Goal: Communication & Community: Answer question/provide support

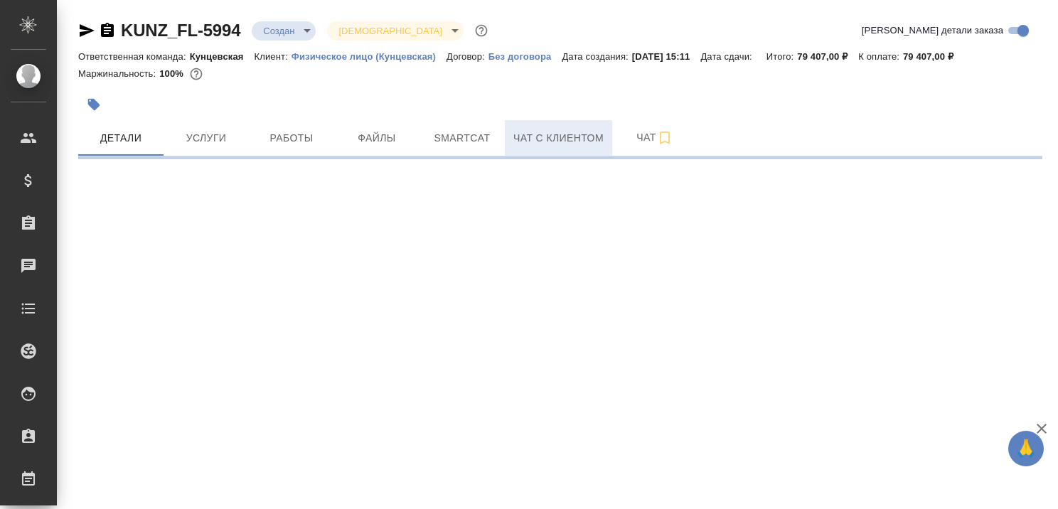
click at [566, 137] on span "Чат с клиентом" at bounding box center [558, 138] width 90 height 18
select select "RU"
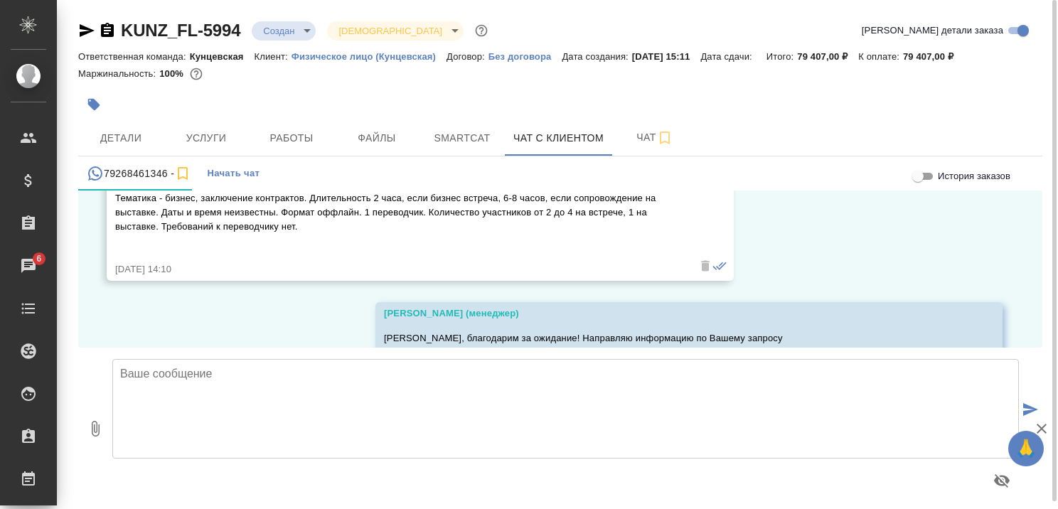
scroll to position [8, 0]
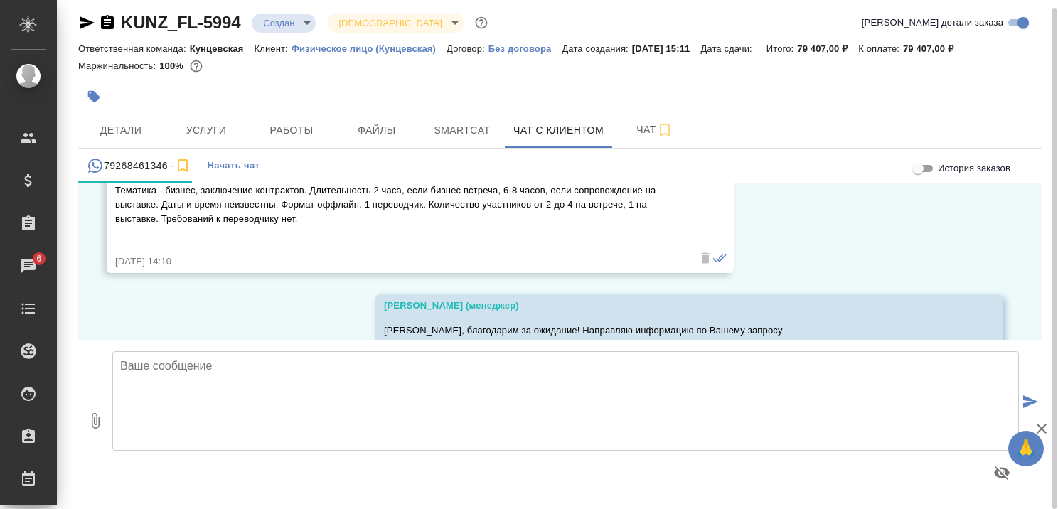
click at [407, 363] on textarea at bounding box center [565, 401] width 906 height 100
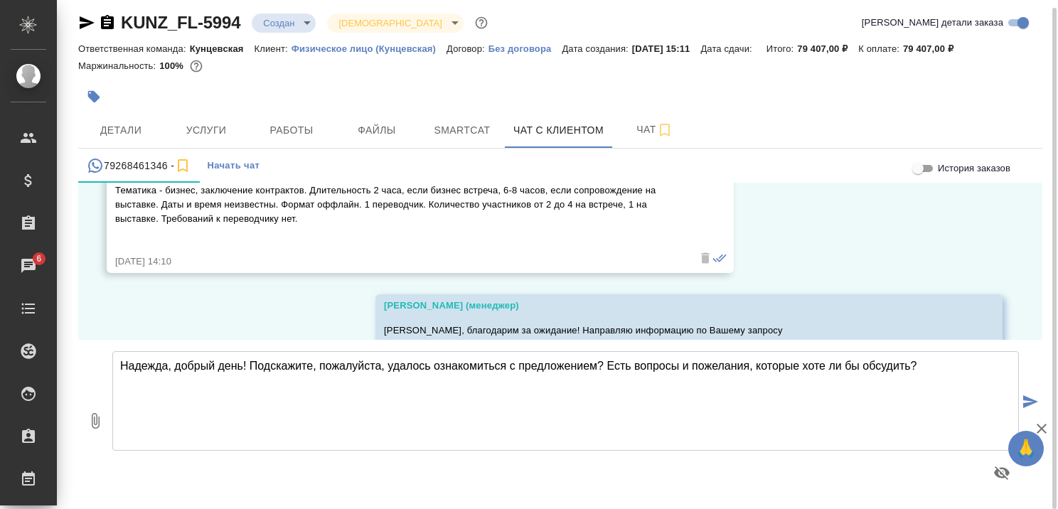
click at [830, 365] on textarea "Надежда, добрый день! Подскажите, пожалуйста, удалось ознакомиться с предложени…" at bounding box center [565, 401] width 906 height 100
click at [855, 381] on textarea "Надежда, добрый день! Подскажите, пожалуйста, удалось ознакомиться с предложени…" at bounding box center [565, 401] width 906 height 100
type textarea "Надежда, добрый день! Подскажите, пожалуйста, удалось ознакомиться с предложени…"
click at [1040, 429] on icon "button" at bounding box center [1042, 429] width 10 height 10
click at [1036, 398] on icon "submit" at bounding box center [1030, 401] width 15 height 13
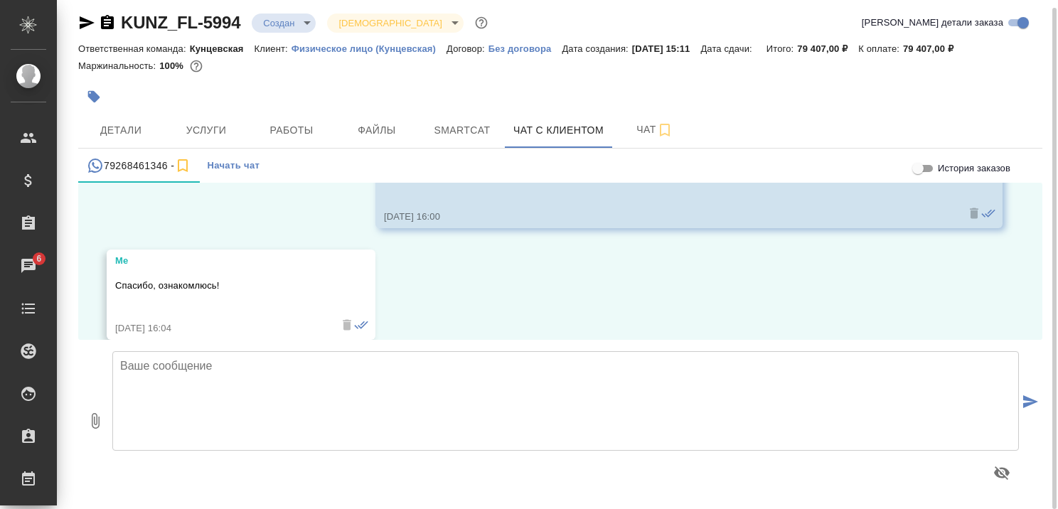
scroll to position [1390, 0]
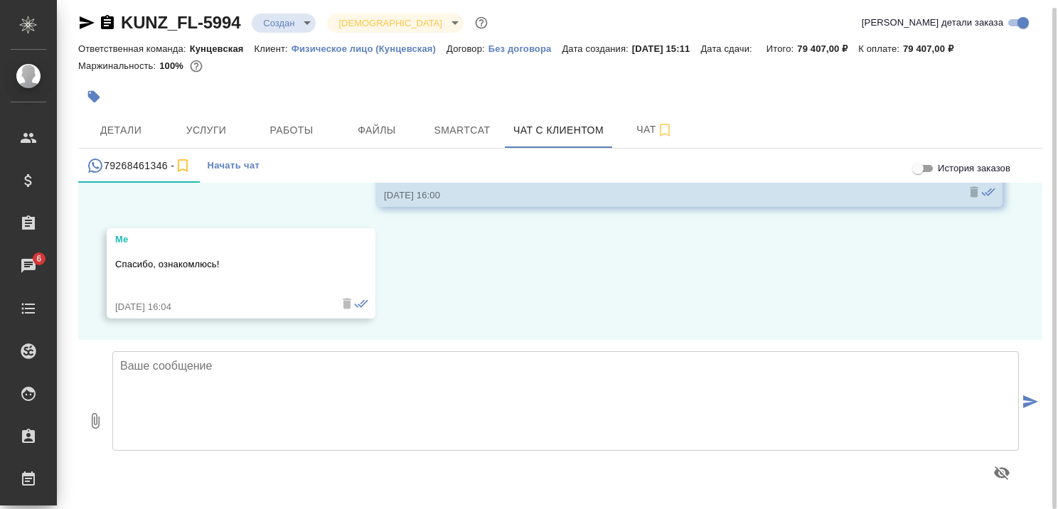
click at [791, 401] on textarea at bounding box center [565, 401] width 906 height 100
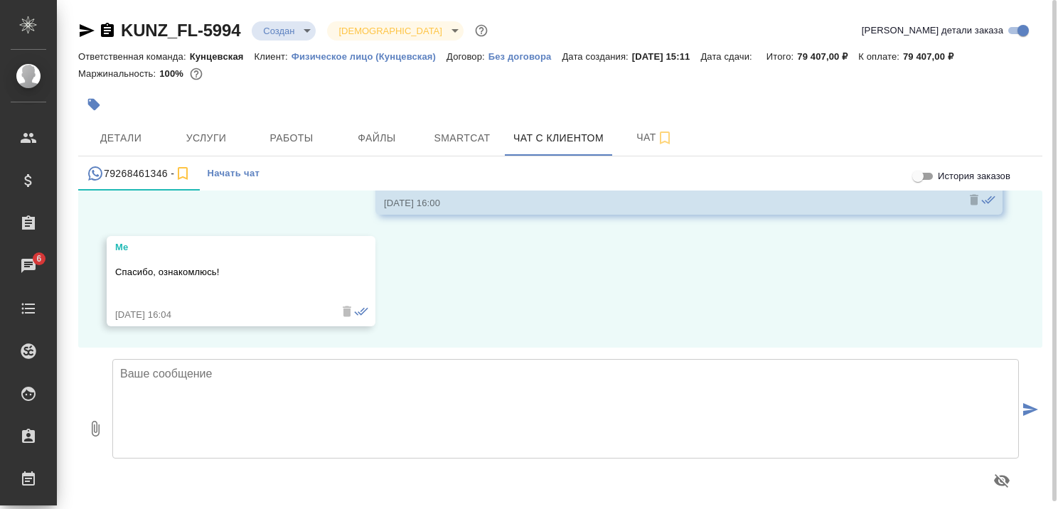
scroll to position [8, 0]
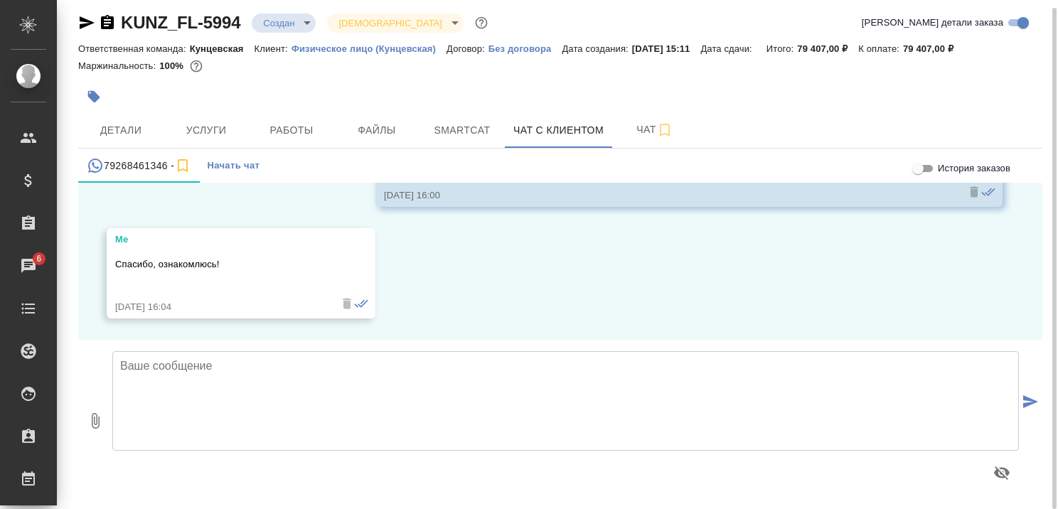
click at [715, 404] on textarea at bounding box center [565, 401] width 906 height 100
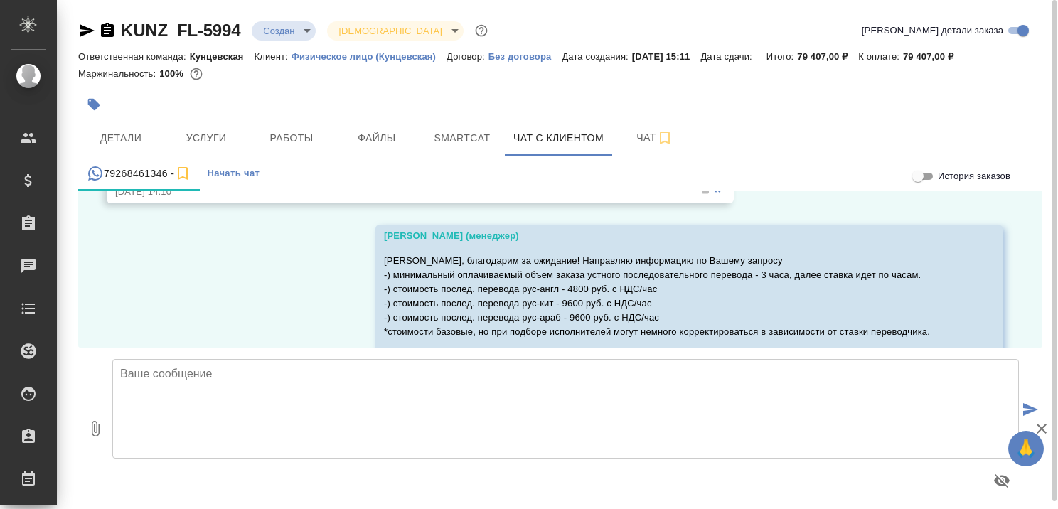
scroll to position [1034, 0]
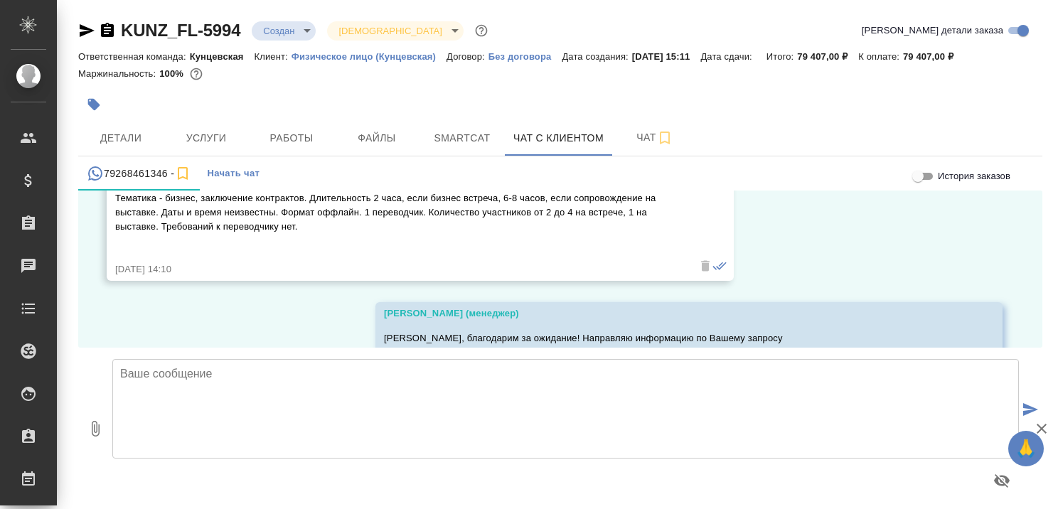
click at [1039, 427] on icon "button" at bounding box center [1042, 429] width 10 height 10
click at [723, 419] on textarea at bounding box center [565, 409] width 906 height 100
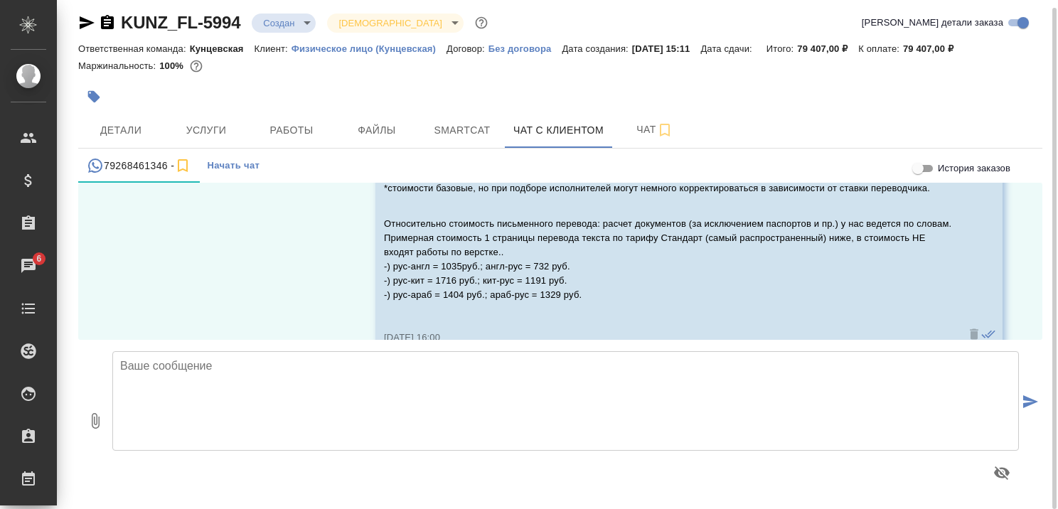
scroll to position [1390, 0]
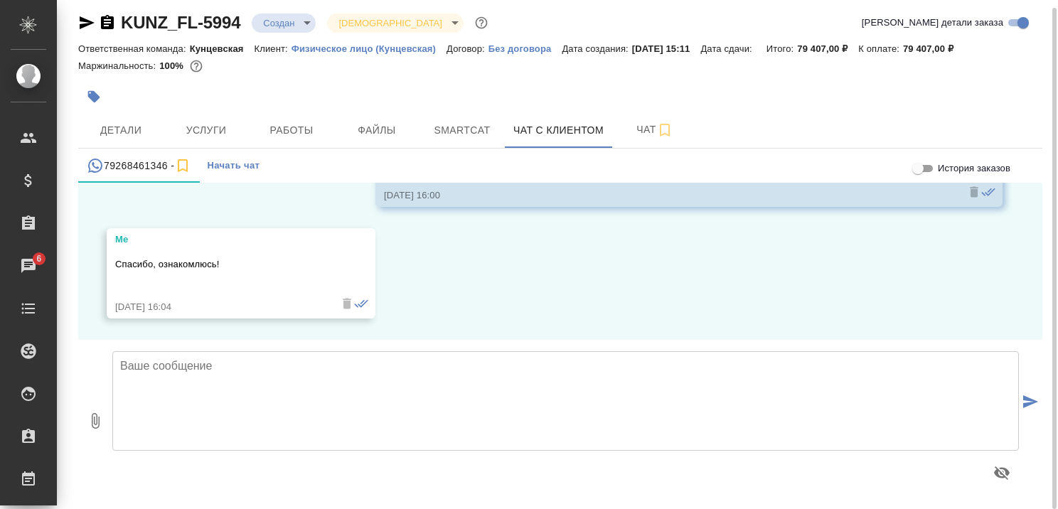
click at [586, 381] on textarea at bounding box center [565, 401] width 906 height 100
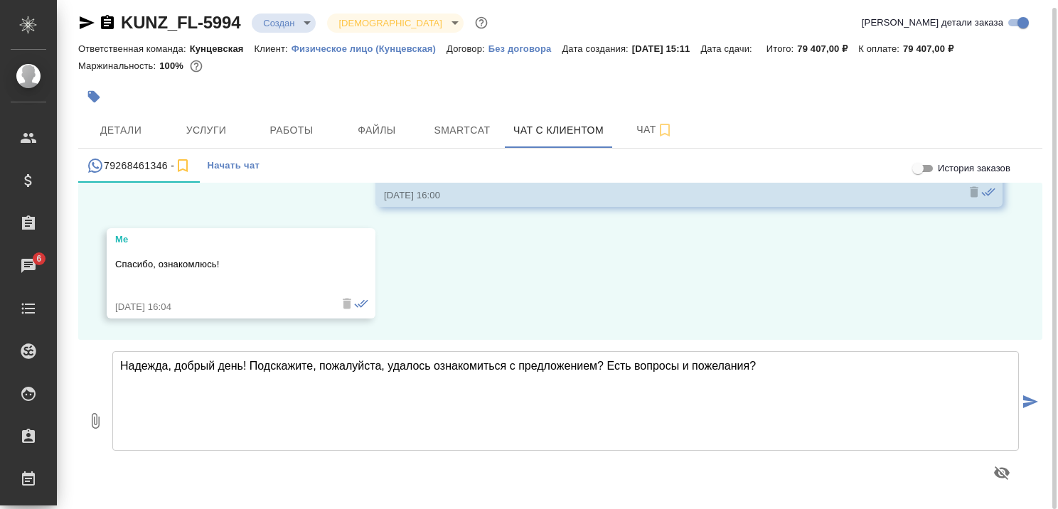
type textarea "Надежда, добрый день! Подскажите, пожалуйста, удалось ознакомиться с предложени…"
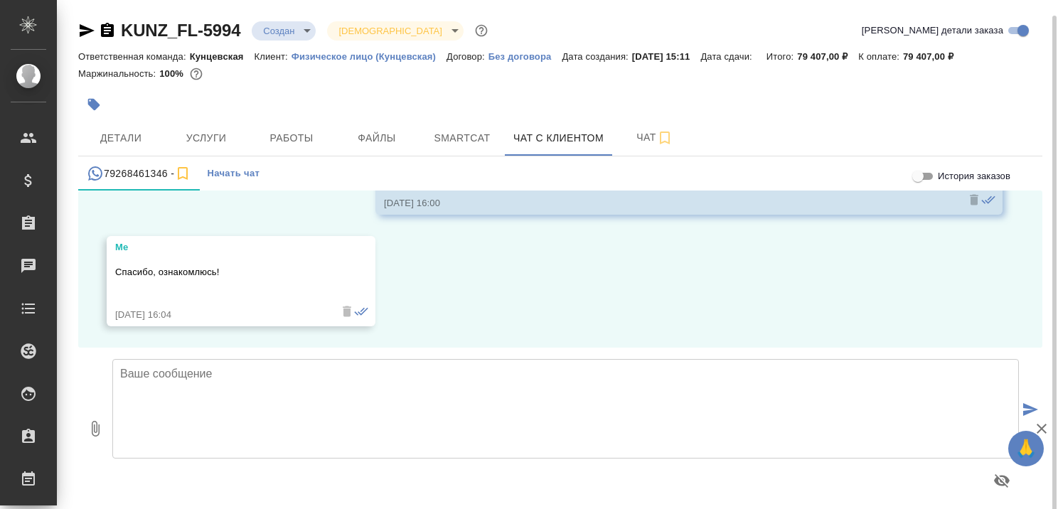
scroll to position [8, 0]
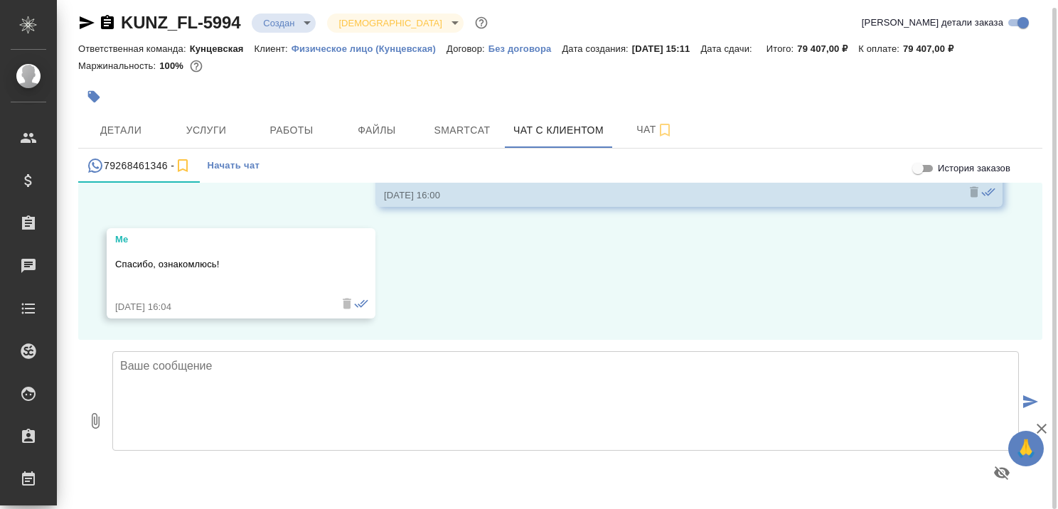
click at [498, 405] on textarea at bounding box center [565, 401] width 906 height 100
click at [501, 395] on textarea at bounding box center [565, 401] width 906 height 100
click at [463, 403] on textarea at bounding box center [565, 401] width 906 height 100
click at [1042, 429] on icon "button" at bounding box center [1042, 429] width 10 height 10
click at [680, 415] on textarea at bounding box center [565, 401] width 906 height 100
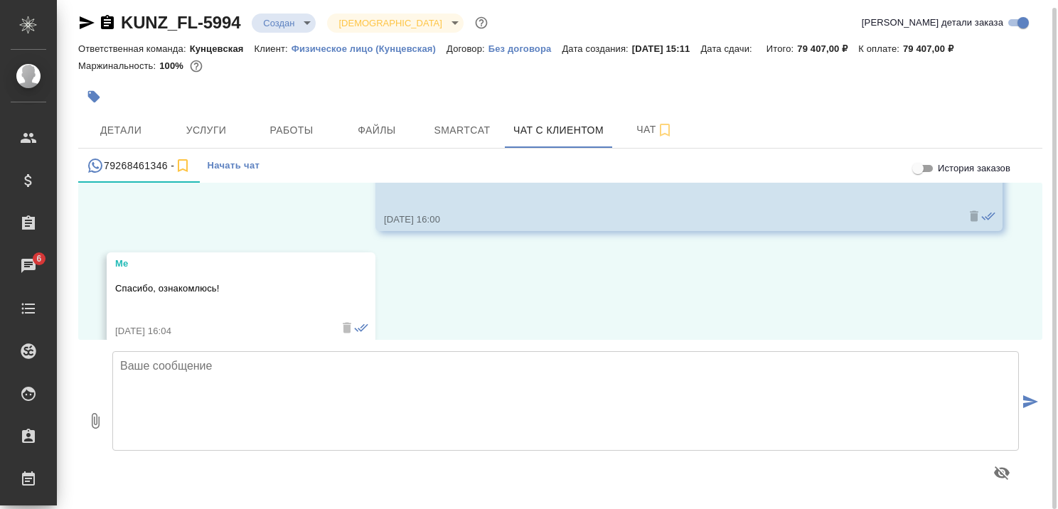
scroll to position [1390, 0]
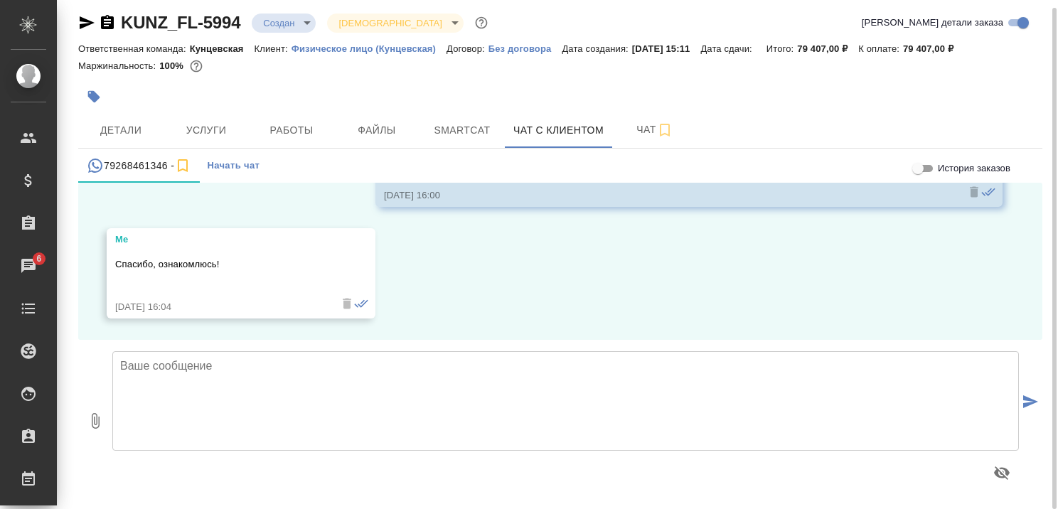
click at [562, 396] on textarea at bounding box center [565, 401] width 906 height 100
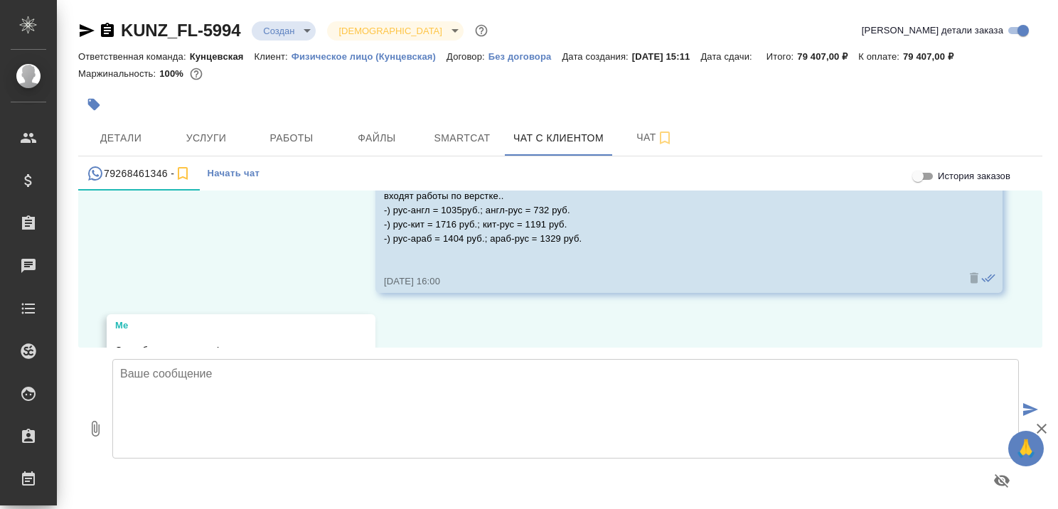
scroll to position [1390, 0]
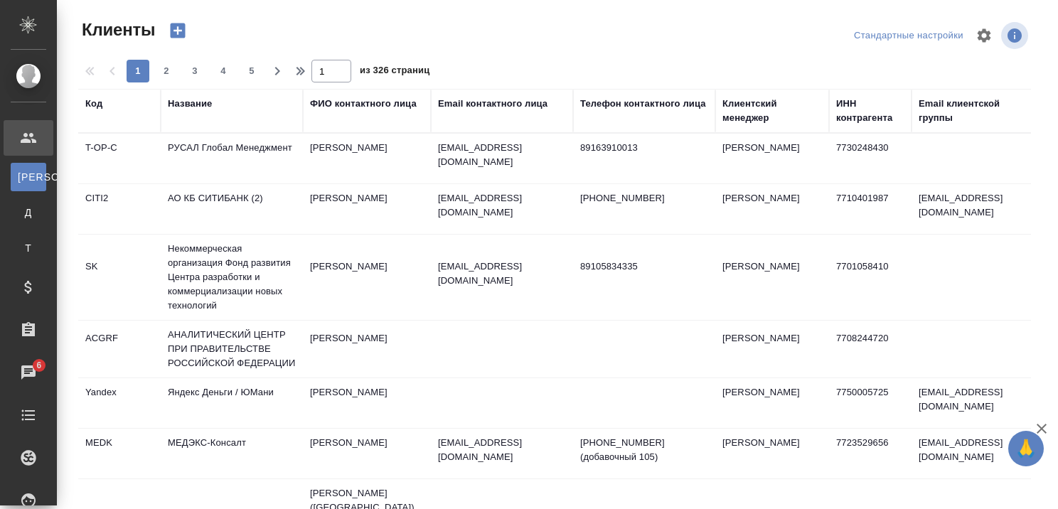
select select "RU"
